Goal: Task Accomplishment & Management: Manage account settings

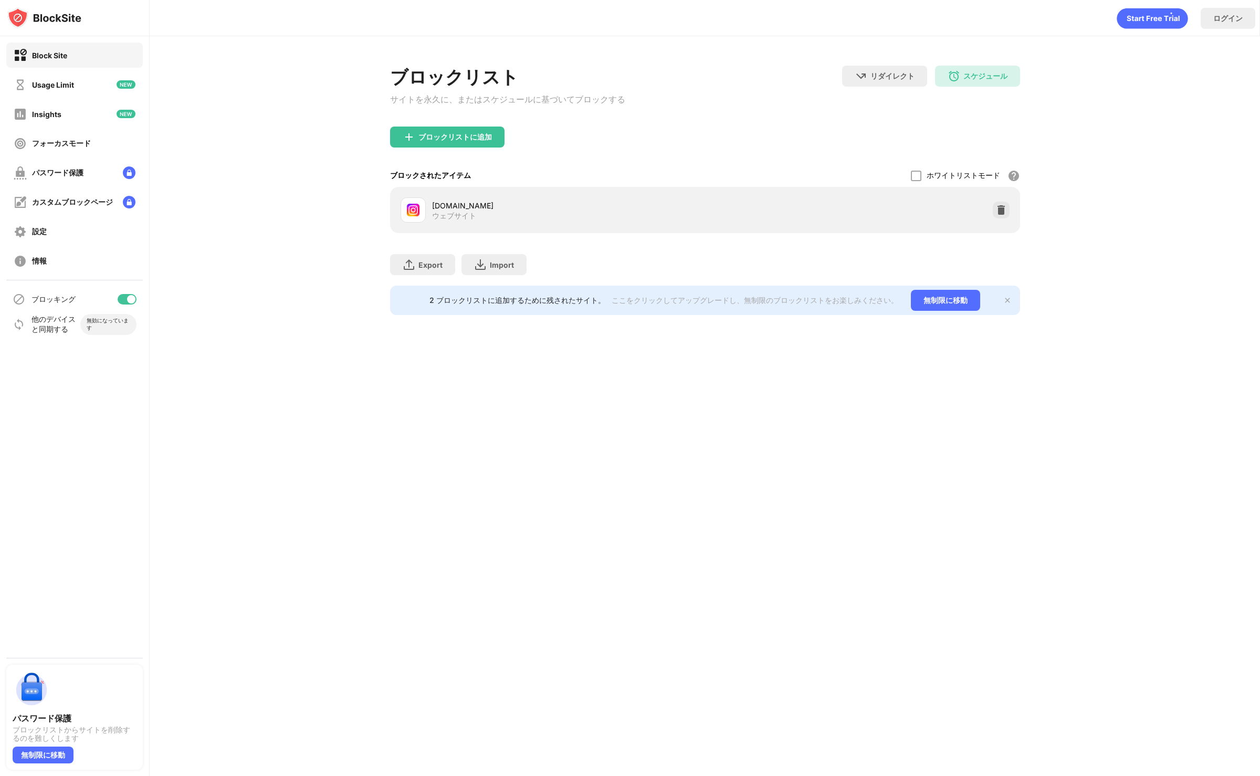
click at [131, 297] on div at bounding box center [131, 299] width 8 height 8
